Goal: Information Seeking & Learning: Learn about a topic

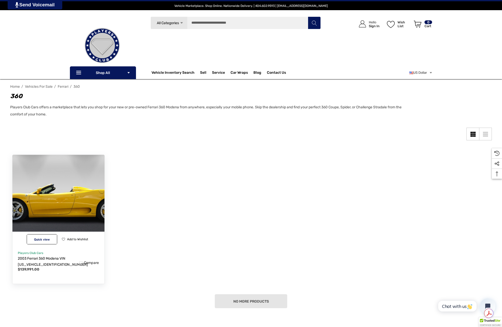
click at [61, 212] on img "2003 Ferrari 360 Modena VIN ZFFYT53A030133990,$139,991.00\a" at bounding box center [58, 200] width 101 height 101
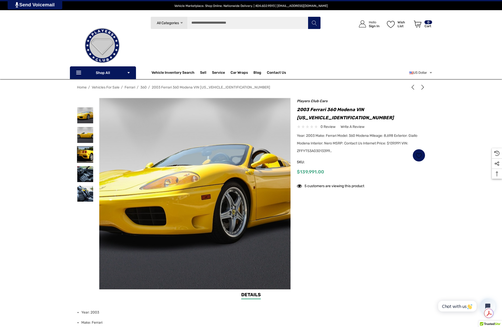
click at [82, 155] on img at bounding box center [85, 154] width 16 height 16
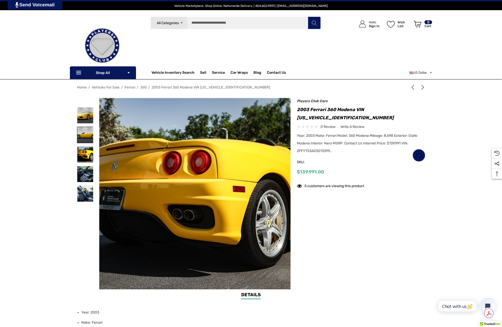
click at [85, 135] on img at bounding box center [85, 135] width 16 height 16
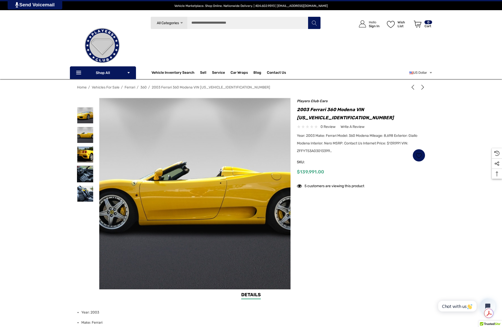
click at [91, 167] on img at bounding box center [85, 174] width 16 height 16
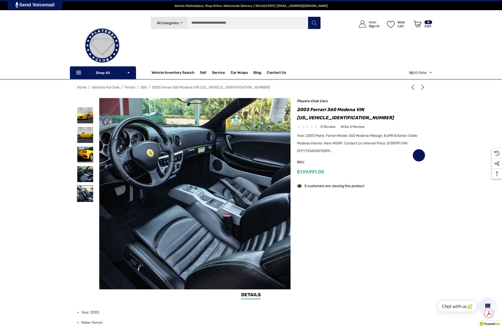
click at [90, 188] on img at bounding box center [85, 194] width 16 height 16
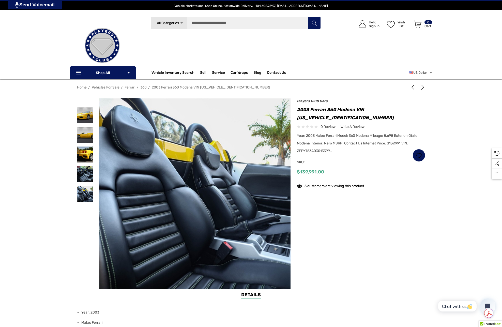
click at [86, 176] on img at bounding box center [85, 174] width 16 height 16
